Goal: Navigation & Orientation: Find specific page/section

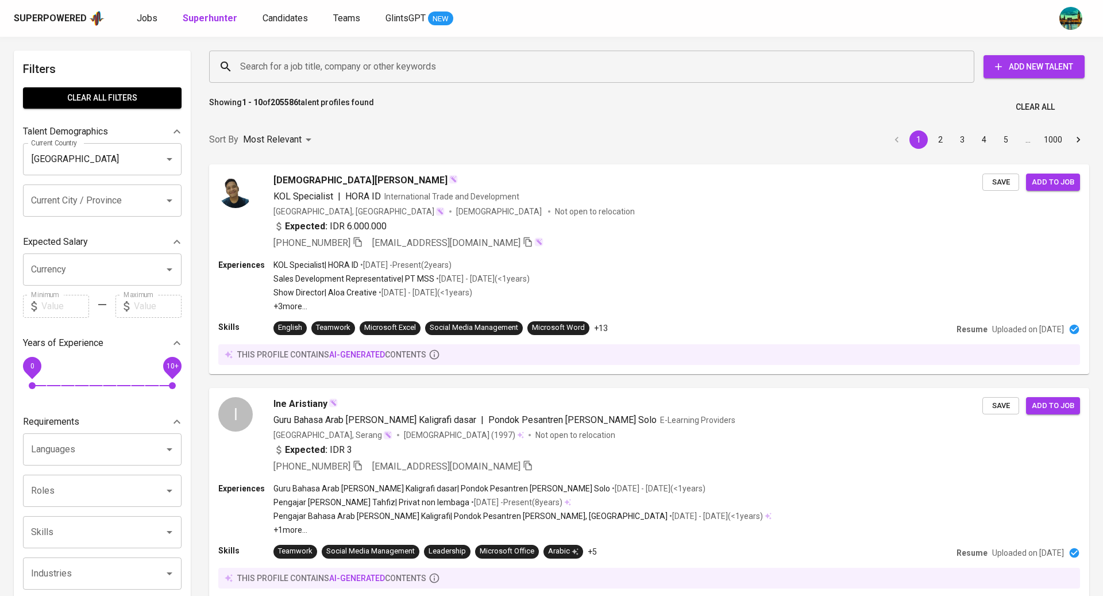
click at [140, 25] on link "Jobs" at bounding box center [148, 18] width 23 height 14
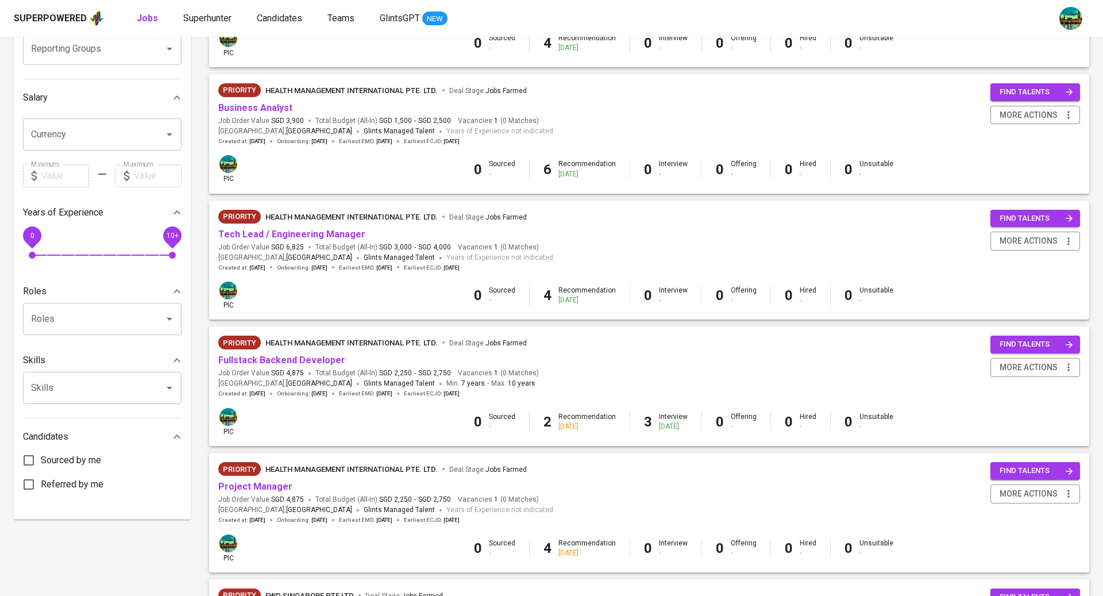
scroll to position [236, 0]
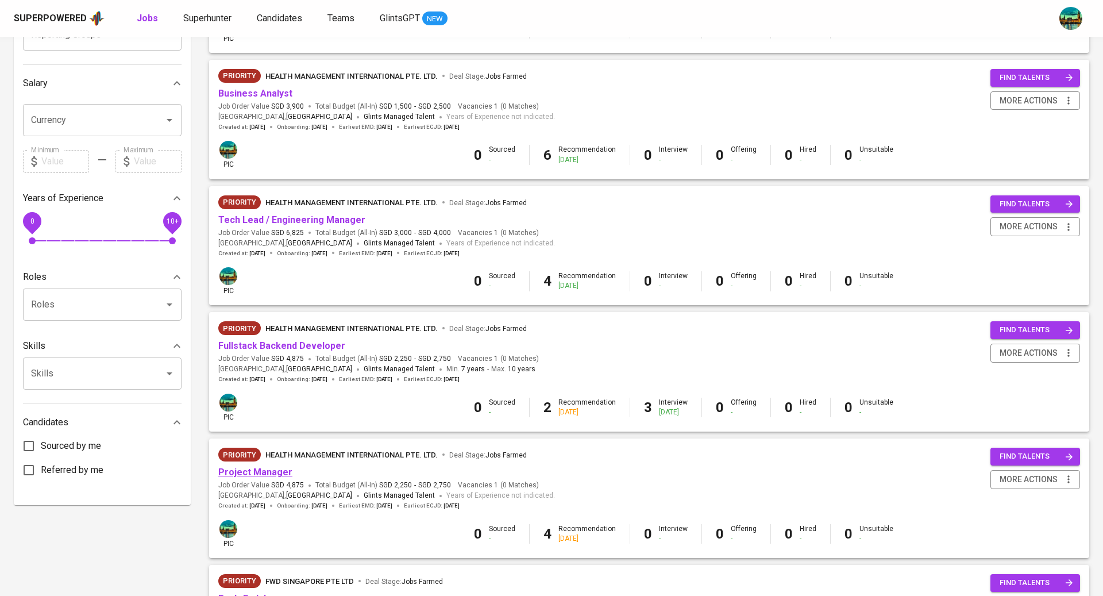
click at [268, 473] on link "Project Manager" at bounding box center [255, 472] width 74 height 11
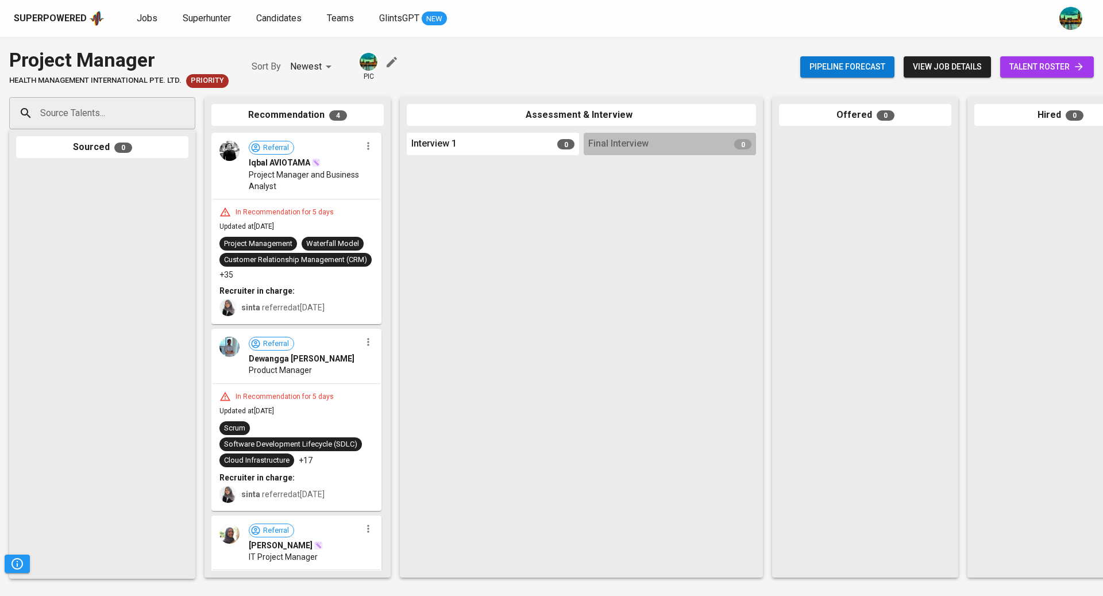
click at [1012, 70] on span "talent roster" at bounding box center [1047, 67] width 75 height 14
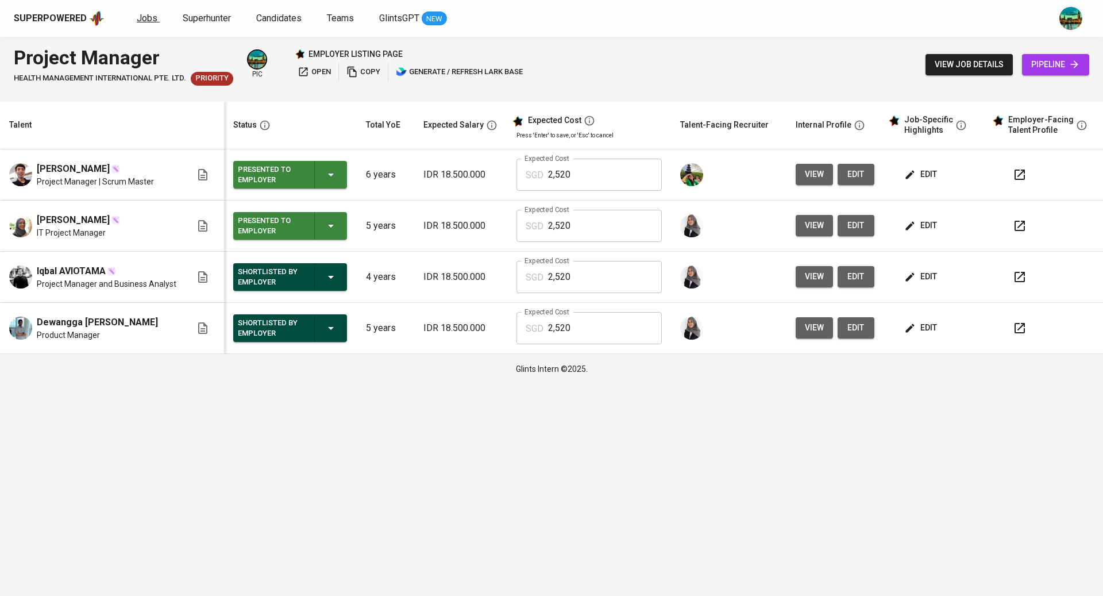
click at [157, 20] on link "Jobs" at bounding box center [148, 18] width 23 height 14
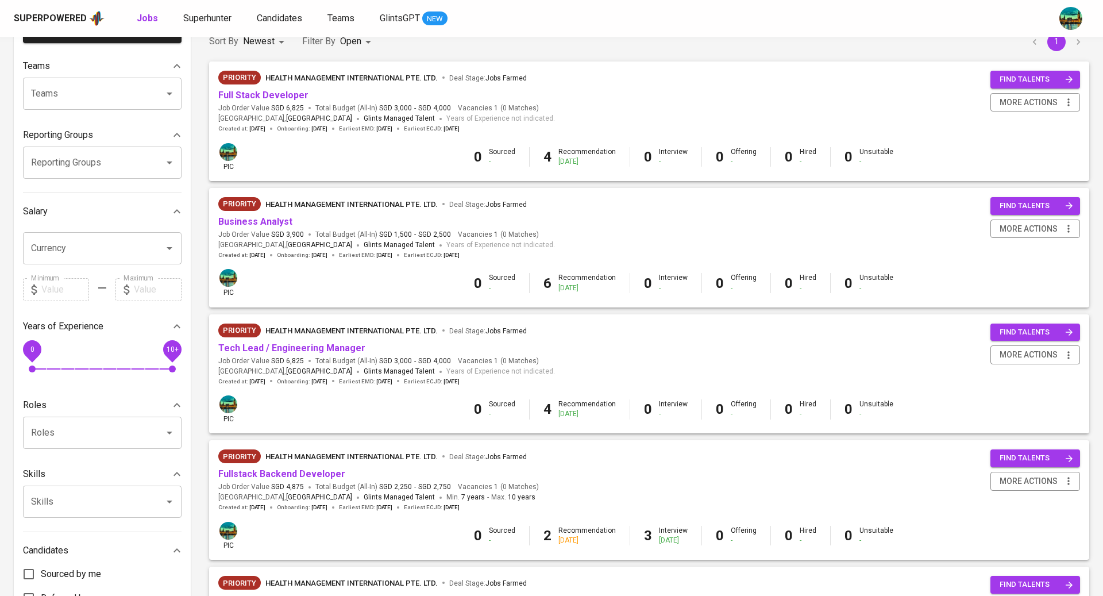
scroll to position [98, 0]
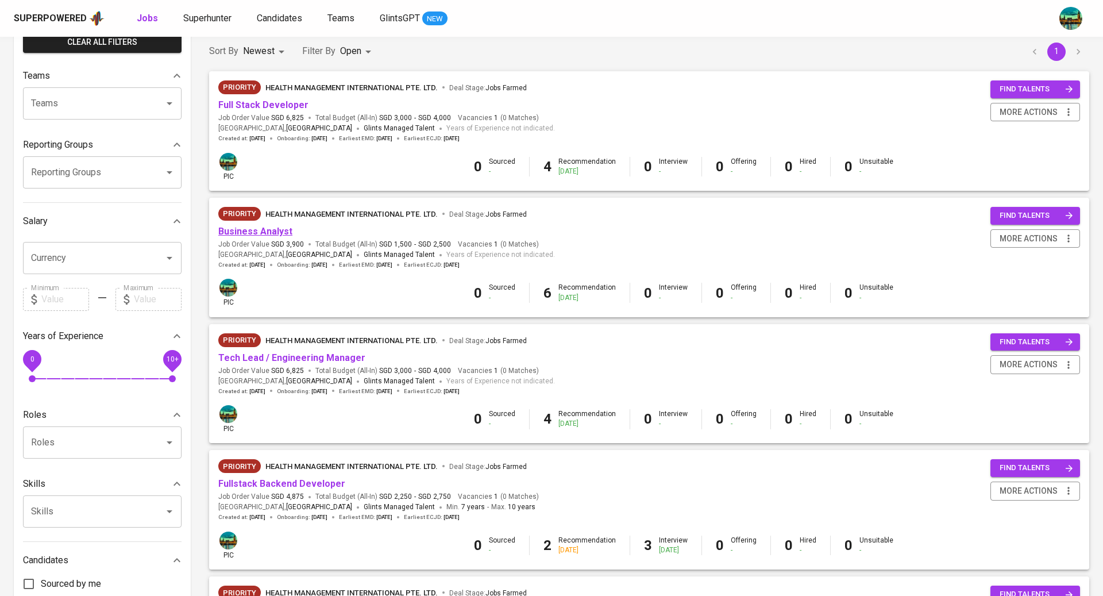
click at [269, 230] on link "Business Analyst" at bounding box center [255, 231] width 74 height 11
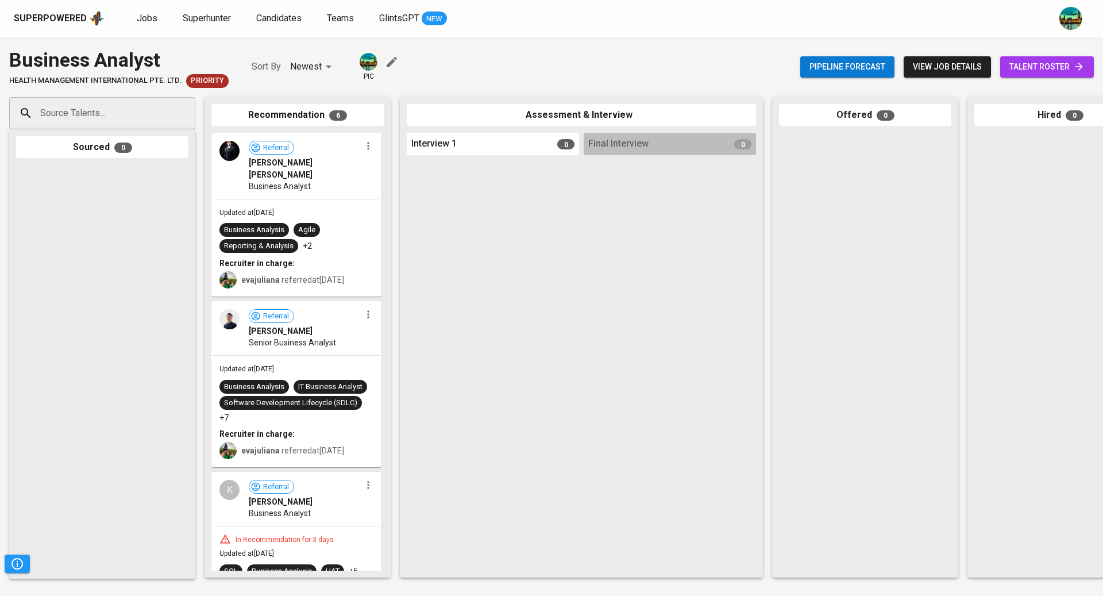
click at [1037, 60] on span "talent roster" at bounding box center [1047, 67] width 75 height 14
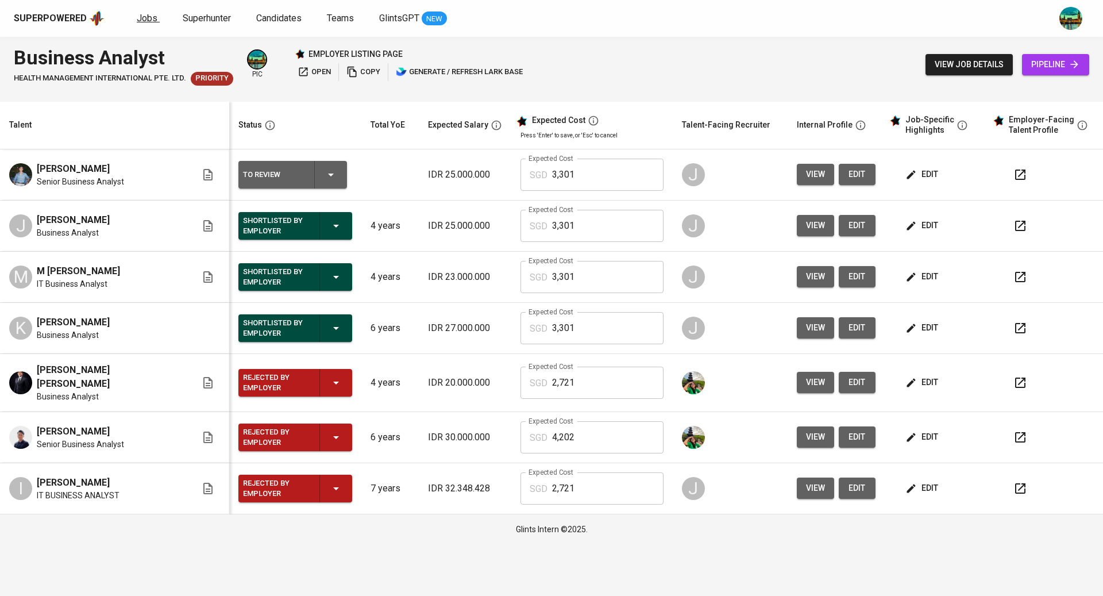
click at [146, 22] on span "Jobs" at bounding box center [147, 18] width 21 height 11
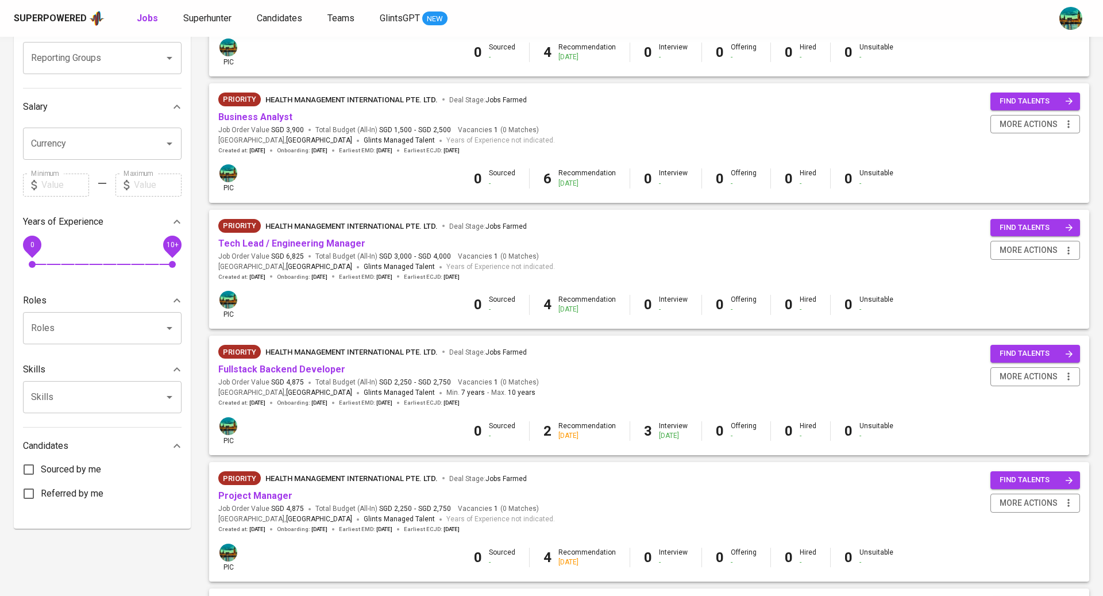
scroll to position [228, 0]
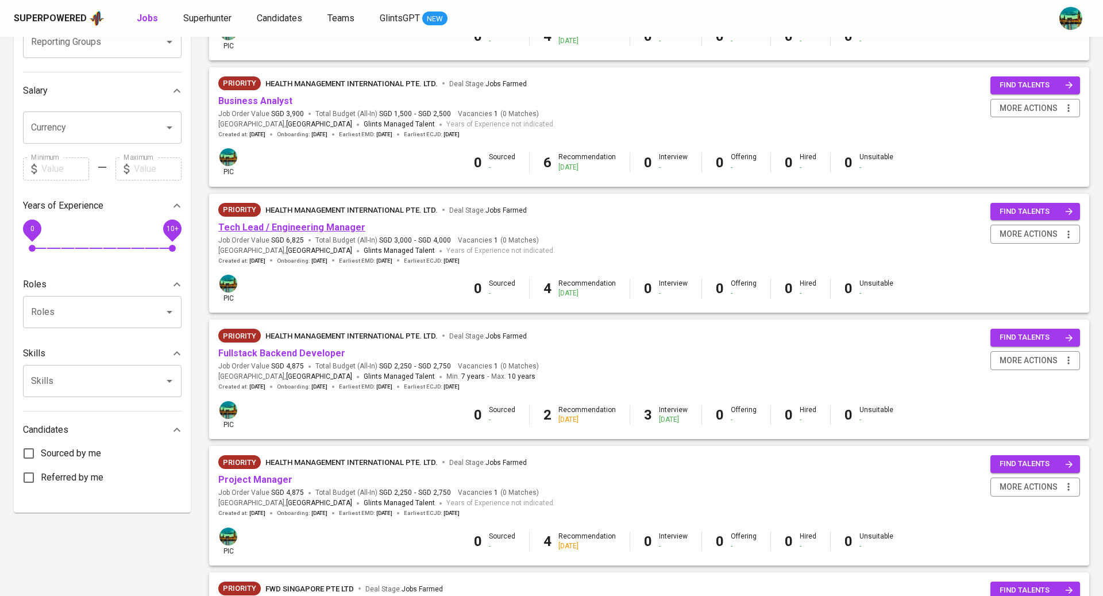
click at [281, 228] on link "Tech Lead / Engineering Manager" at bounding box center [291, 227] width 147 height 11
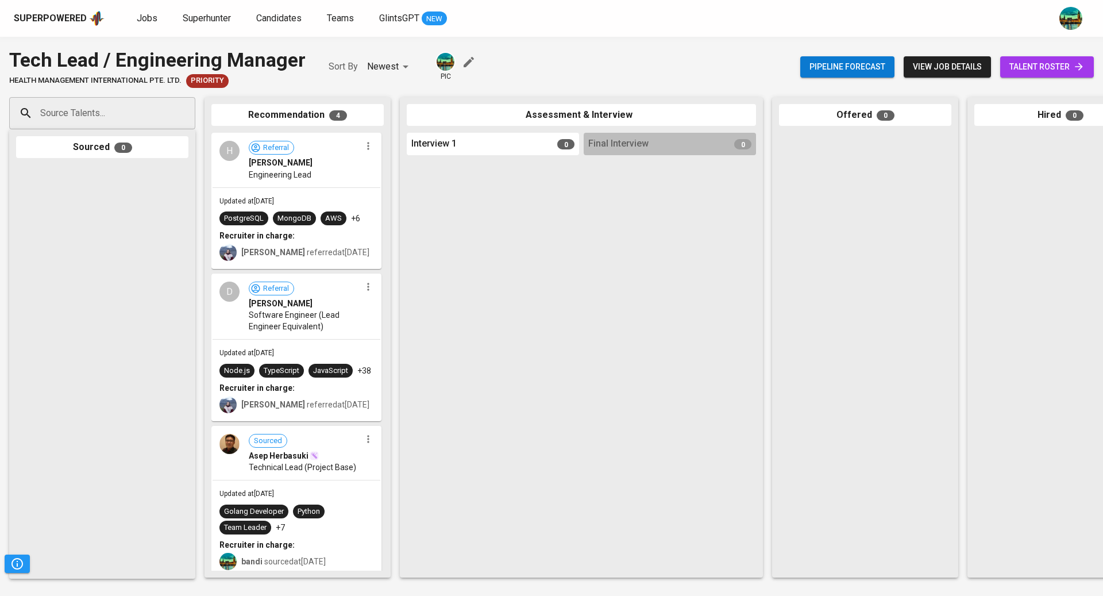
click at [1045, 64] on span "talent roster" at bounding box center [1047, 67] width 75 height 14
